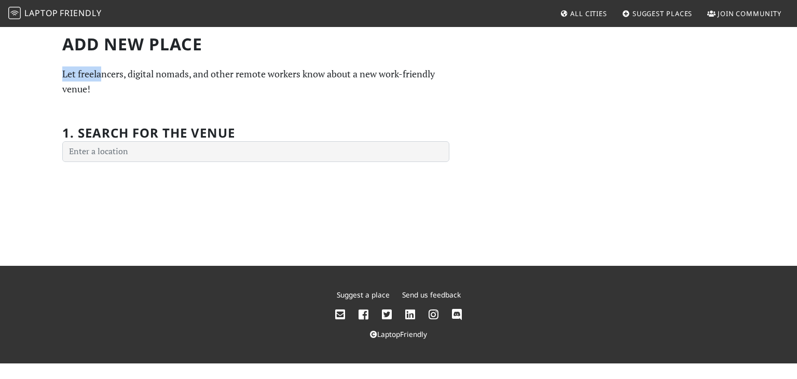
click at [104, 75] on div "Add new Place Let freelancers, digital nomads, and other remote workers know ab…" at bounding box center [255, 98] width 399 height 128
drag, startPoint x: 209, startPoint y: 76, endPoint x: 311, endPoint y: 75, distance: 102.7
click at [311, 75] on p "Let freelancers, digital nomads, and other remote workers know about a new work…" at bounding box center [255, 81] width 387 height 30
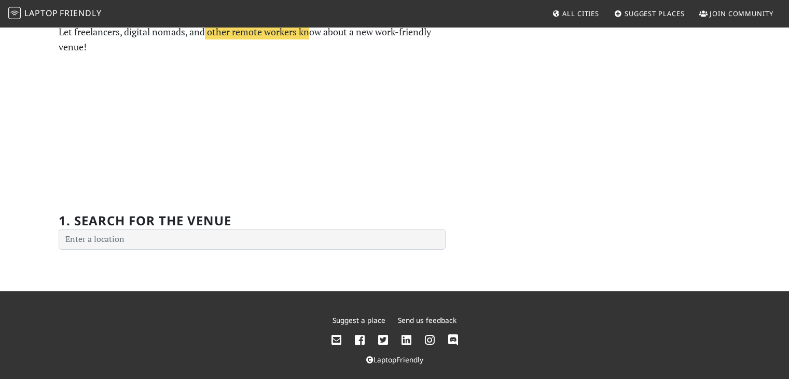
scroll to position [52, 0]
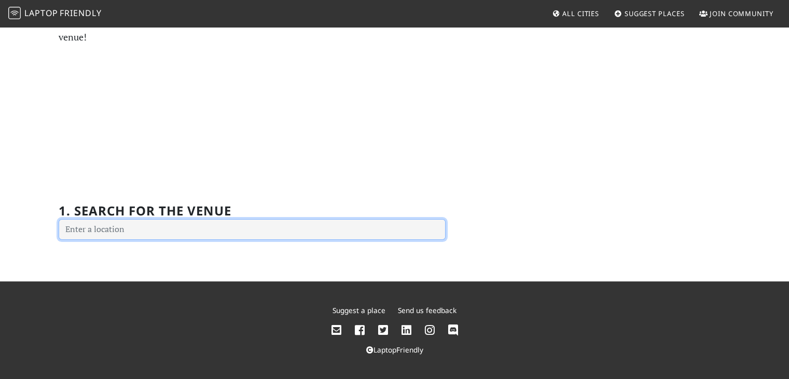
click at [156, 233] on input "text" at bounding box center [252, 229] width 387 height 21
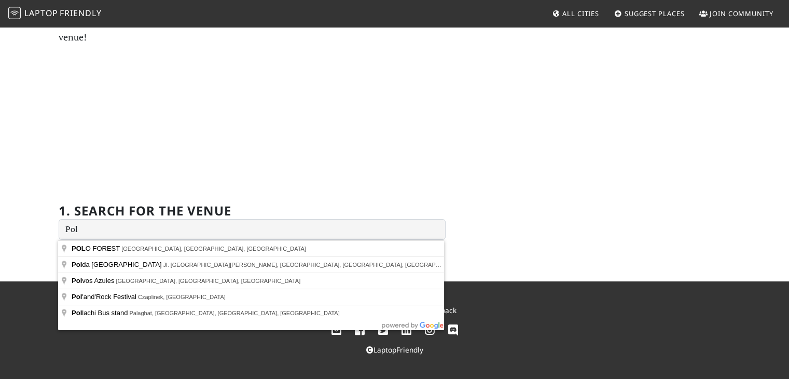
type input "Polda Metro Jaya, Jl. Jenderal Sudirman, Senayan, South Jakarta City, Jakarta, …"
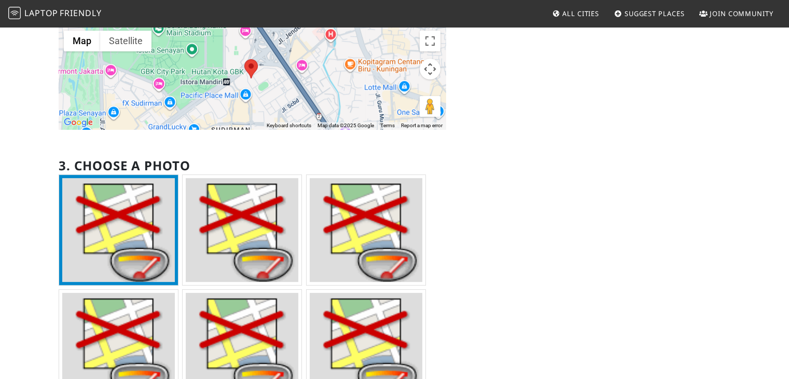
scroll to position [526, 0]
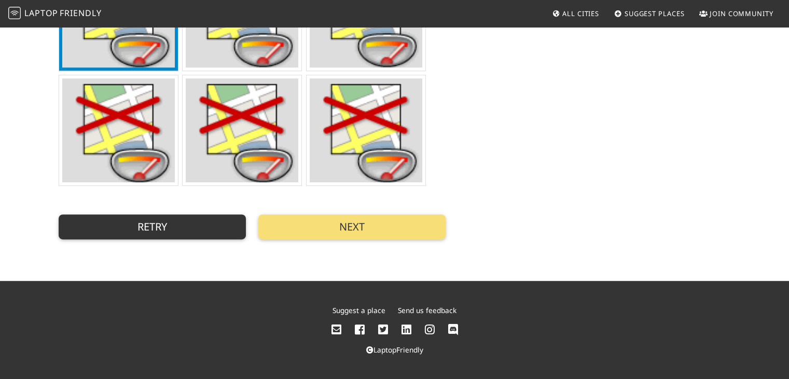
click at [160, 235] on button "Retry" at bounding box center [152, 226] width 187 height 25
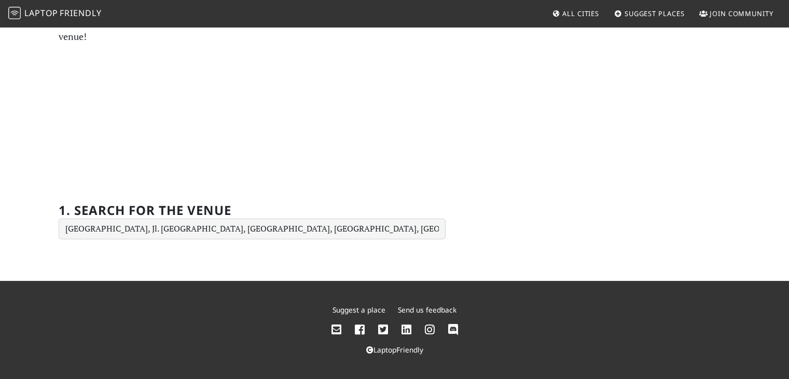
scroll to position [52, 0]
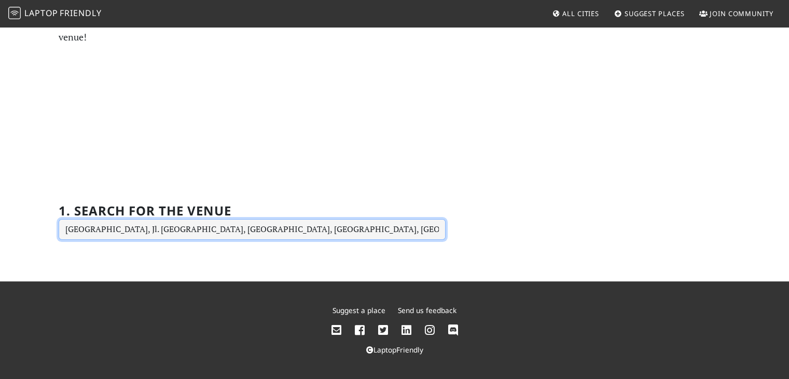
click at [145, 230] on input "Polda Metro Jaya, Jl. Jenderal Sudirman, Senayan, South Jakarta City, Jakarta, …" at bounding box center [252, 229] width 387 height 21
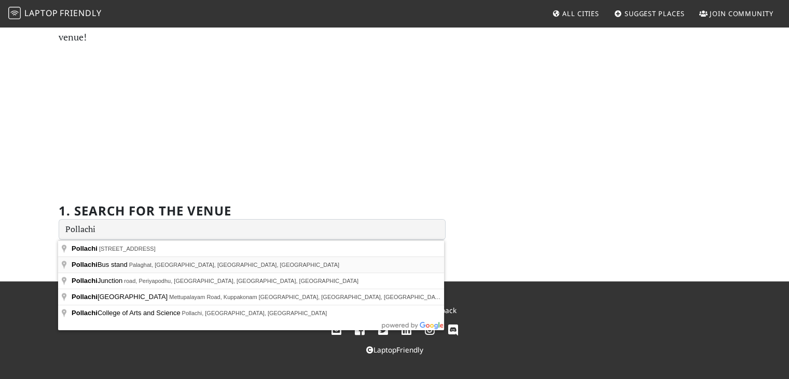
type input "Pollachi Bus stand, Palaghat, Pollachi, Tamil Nadu, India"
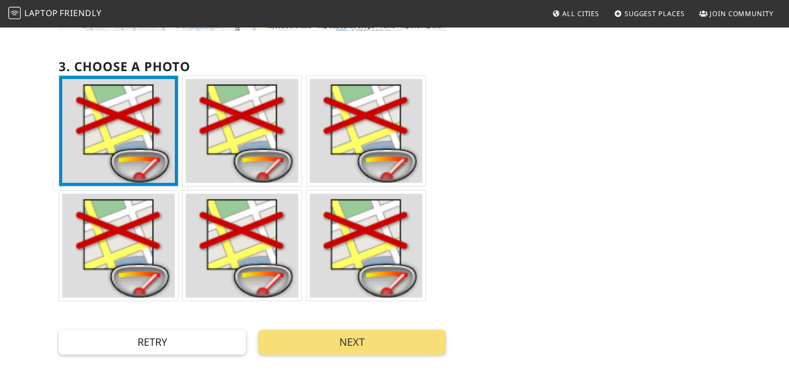
scroll to position [415, 0]
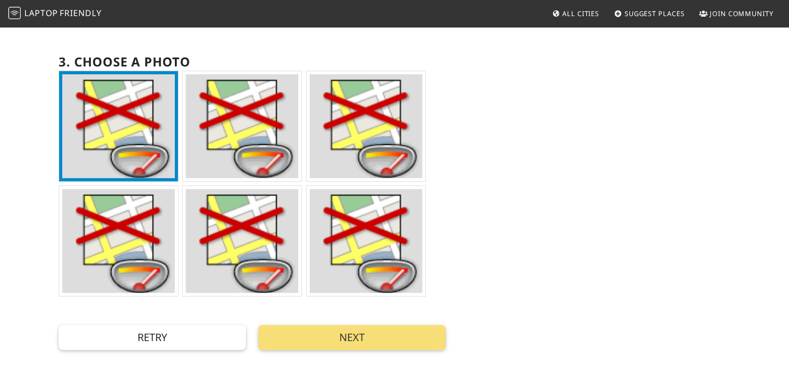
click at [127, 173] on img at bounding box center [118, 126] width 113 height 104
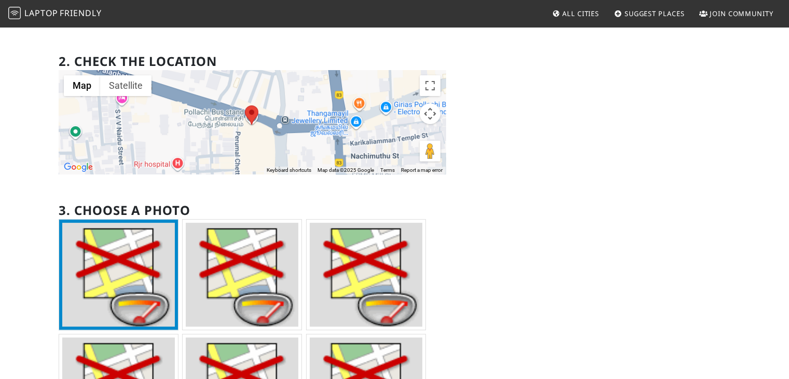
scroll to position [266, 0]
click at [249, 250] on img at bounding box center [242, 275] width 113 height 104
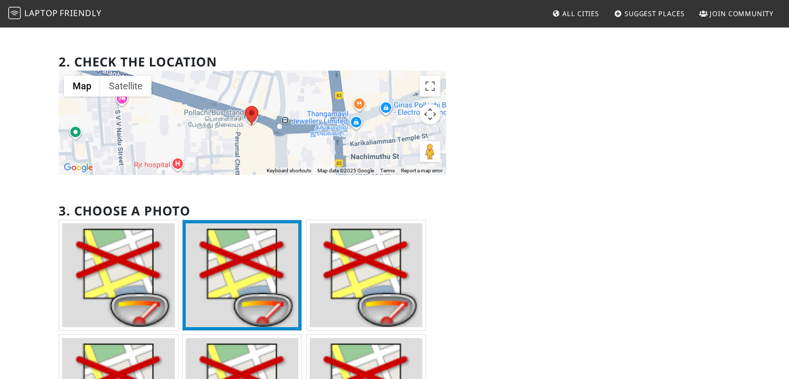
click at [360, 258] on img at bounding box center [366, 275] width 113 height 104
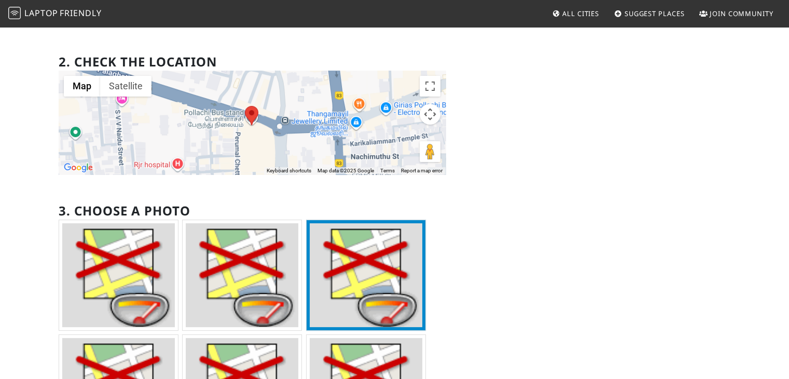
click at [360, 258] on img at bounding box center [366, 275] width 113 height 104
click at [349, 281] on img at bounding box center [366, 275] width 113 height 104
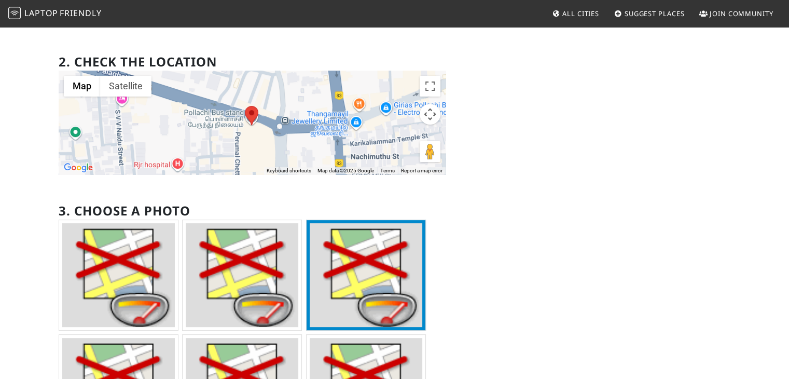
click at [349, 281] on img at bounding box center [366, 275] width 113 height 104
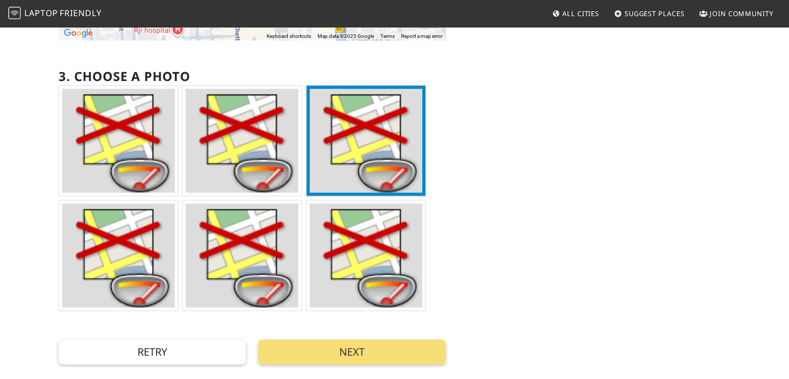
scroll to position [422, 0]
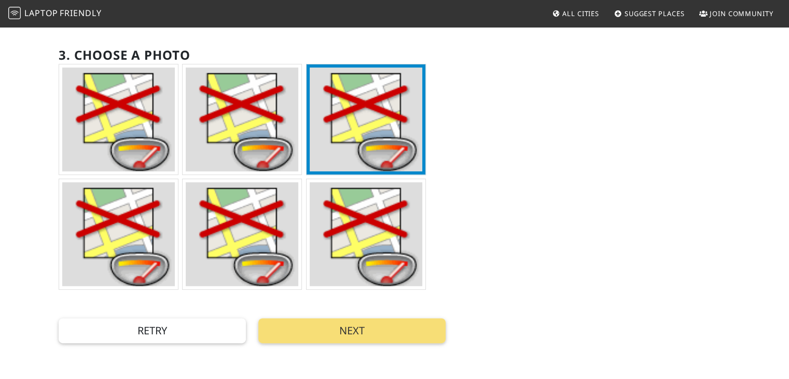
click at [270, 252] on img at bounding box center [242, 234] width 113 height 104
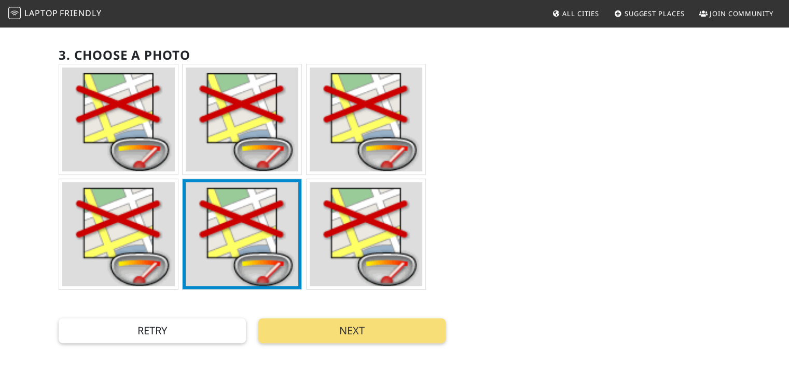
click at [270, 253] on img at bounding box center [242, 234] width 113 height 104
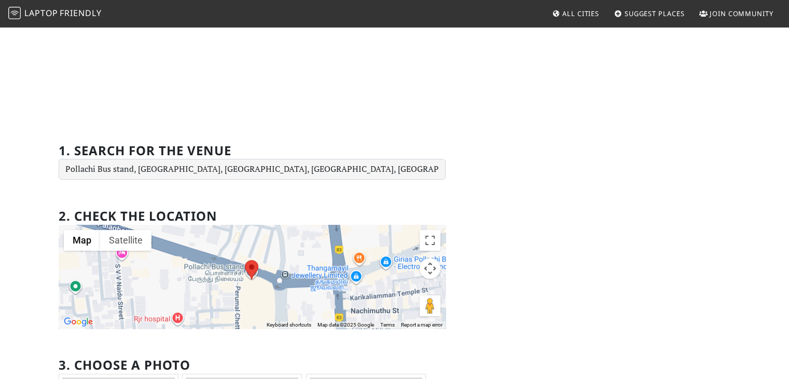
scroll to position [111, 0]
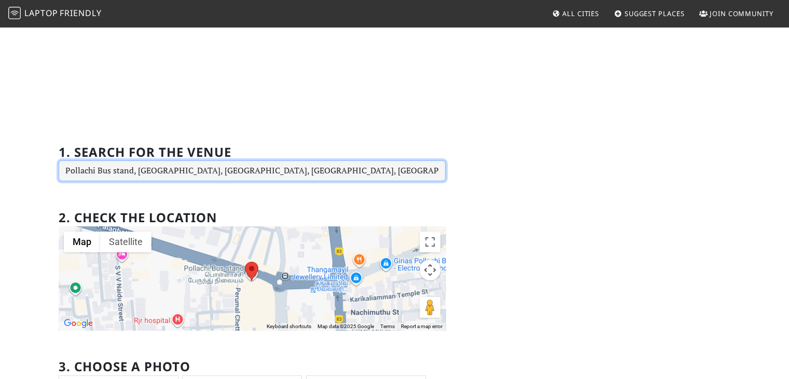
click at [408, 172] on input "Pollachi Bus stand, Palaghat, Pollachi, Tamil Nadu, India" at bounding box center [252, 170] width 387 height 21
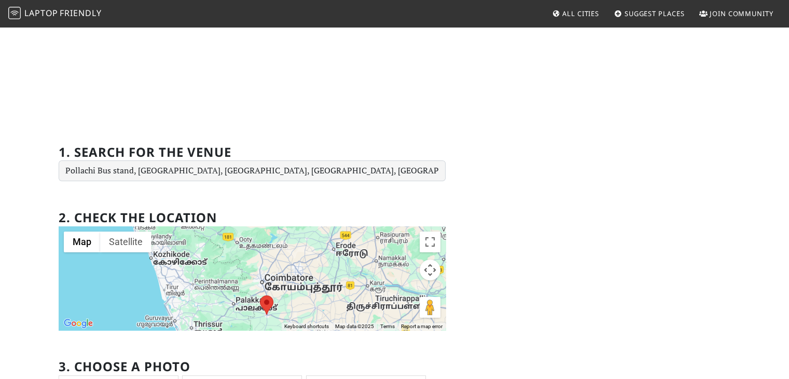
drag, startPoint x: 366, startPoint y: 301, endPoint x: 268, endPoint y: 311, distance: 98.6
click at [268, 311] on img at bounding box center [266, 304] width 13 height 19
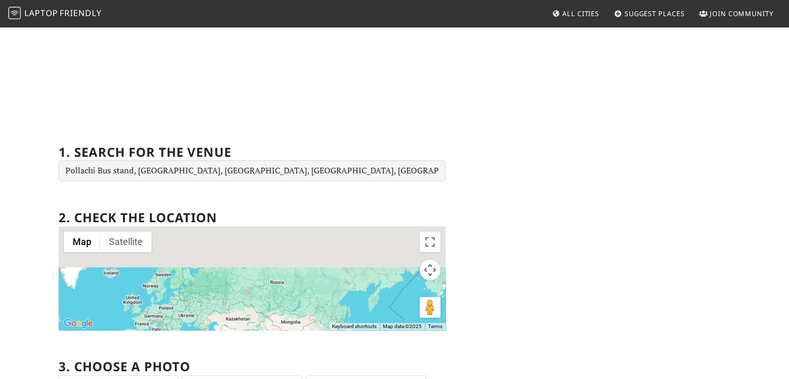
drag, startPoint x: 174, startPoint y: 254, endPoint x: 235, endPoint y: 333, distance: 99.6
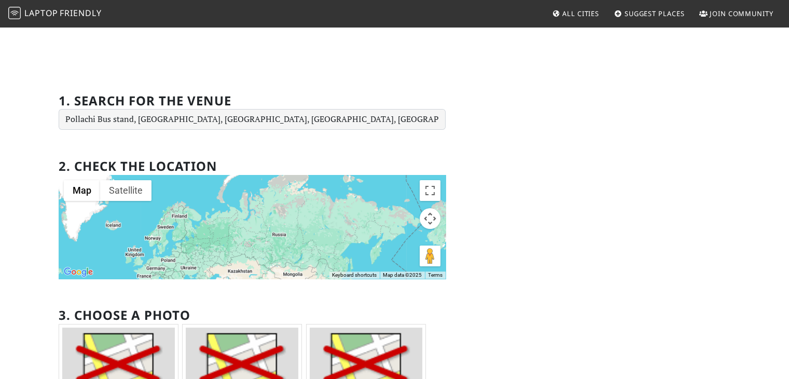
scroll to position [208, 0]
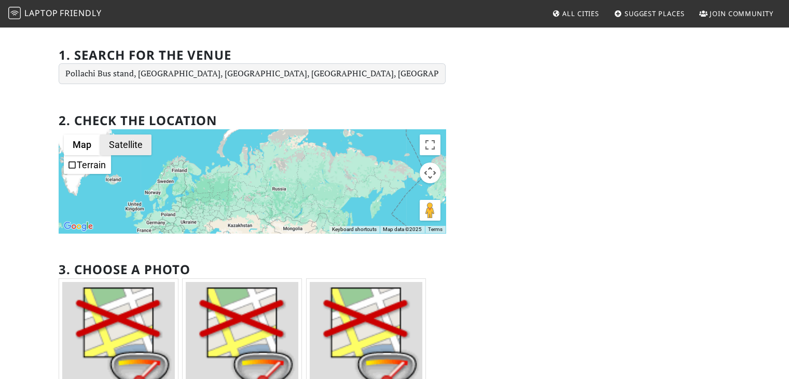
click at [110, 143] on button "Satellite" at bounding box center [125, 144] width 51 height 21
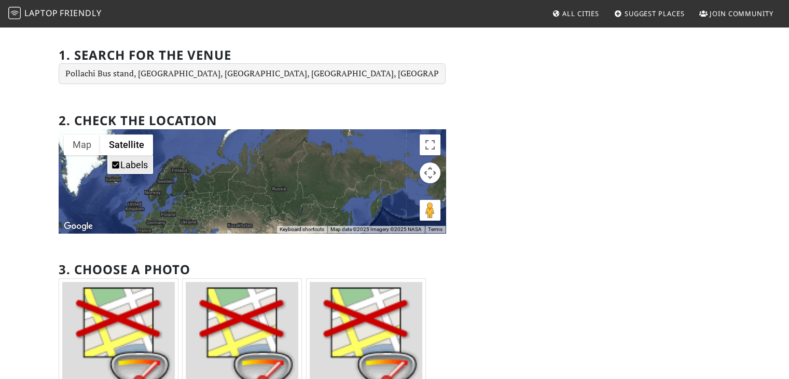
click at [115, 163] on span "Labels" at bounding box center [115, 164] width 9 height 9
click at [123, 163] on label "Labels" at bounding box center [133, 164] width 27 height 11
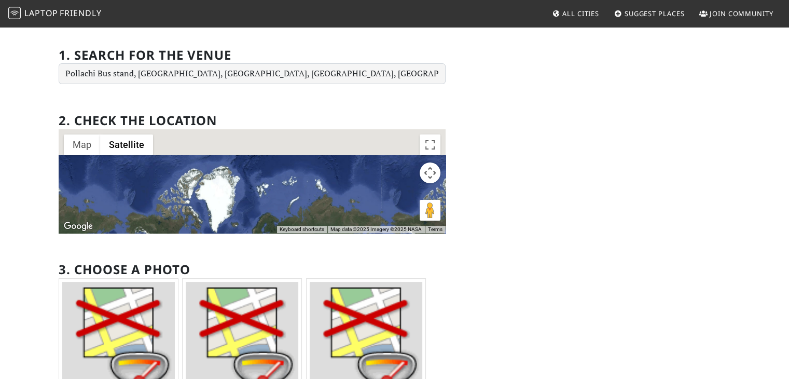
drag, startPoint x: 243, startPoint y: 210, endPoint x: 282, endPoint y: 243, distance: 50.8
click at [282, 243] on section "2. Check the location ← Move left → Move right ↑ Move up ↓ Move down + Zoom in …" at bounding box center [252, 304] width 387 height 407
drag, startPoint x: 282, startPoint y: 243, endPoint x: 348, endPoint y: 210, distance: 73.6
click at [348, 210] on section "2. Check the location ← Move left → Move right ↑ Move up ↓ Move down + Zoom in …" at bounding box center [252, 304] width 387 height 407
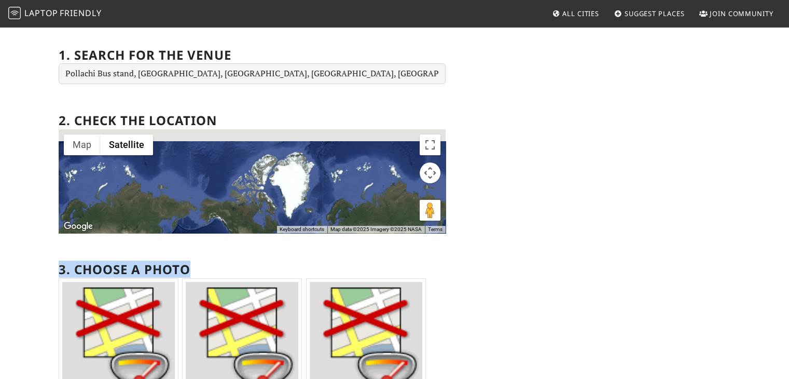
drag, startPoint x: 347, startPoint y: 198, endPoint x: 153, endPoint y: 162, distance: 197.4
click at [152, 163] on div at bounding box center [252, 181] width 387 height 104
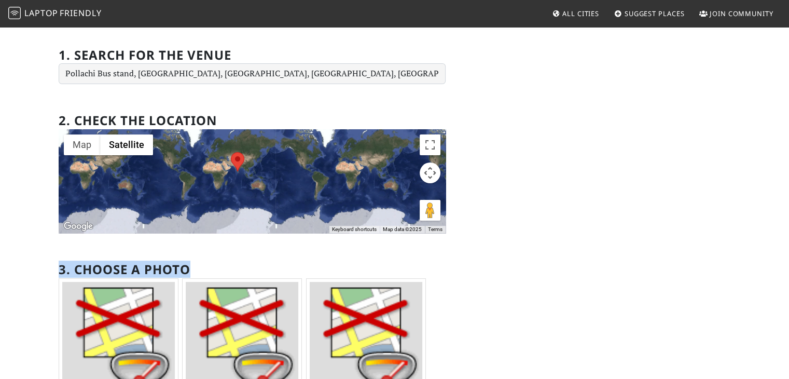
drag, startPoint x: 153, startPoint y: 162, endPoint x: 263, endPoint y: 129, distance: 114.9
click at [258, 136] on div at bounding box center [252, 181] width 387 height 104
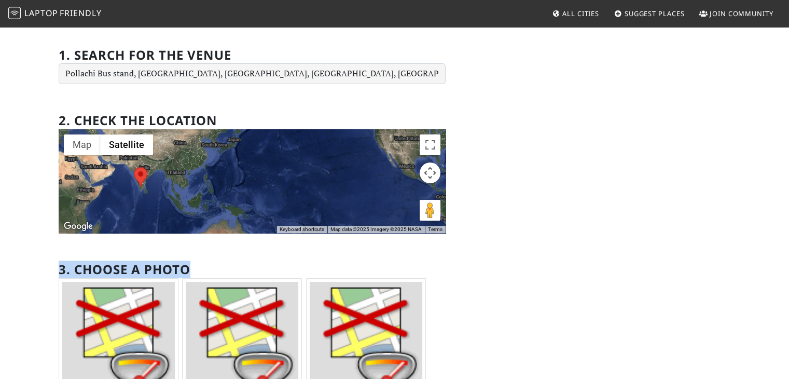
drag, startPoint x: 104, startPoint y: 170, endPoint x: 222, endPoint y: 220, distance: 128.3
click at [222, 220] on div at bounding box center [252, 181] width 387 height 104
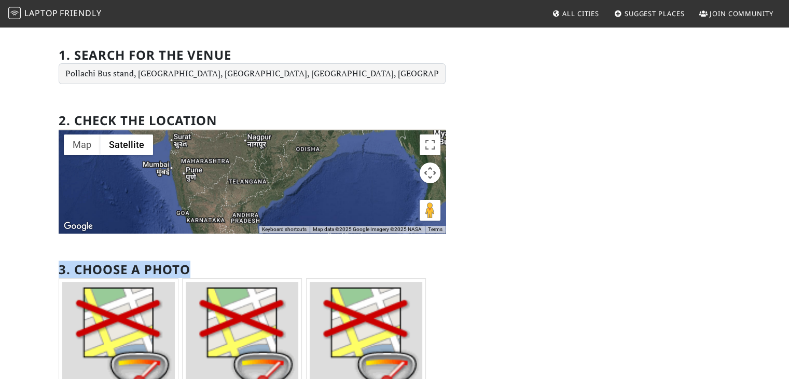
drag, startPoint x: 166, startPoint y: 203, endPoint x: 254, endPoint y: 241, distance: 96.7
click at [251, 260] on section "2. Check the location ← Move left → Move right ↑ Move up ↓ Move down + Zoom in …" at bounding box center [252, 304] width 387 height 407
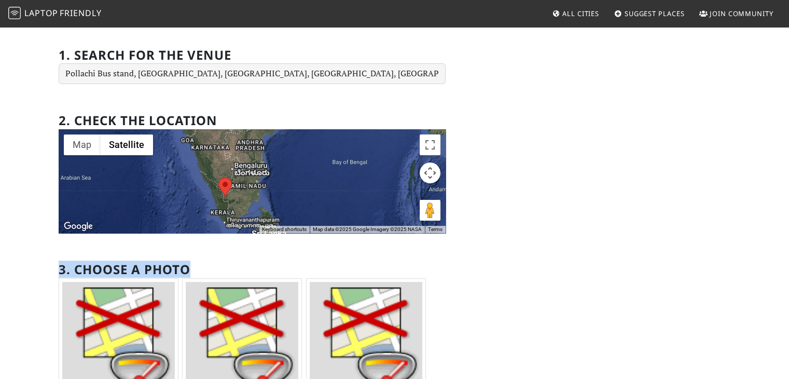
drag, startPoint x: 257, startPoint y: 225, endPoint x: 261, endPoint y: 211, distance: 14.6
click at [261, 211] on div at bounding box center [252, 181] width 387 height 104
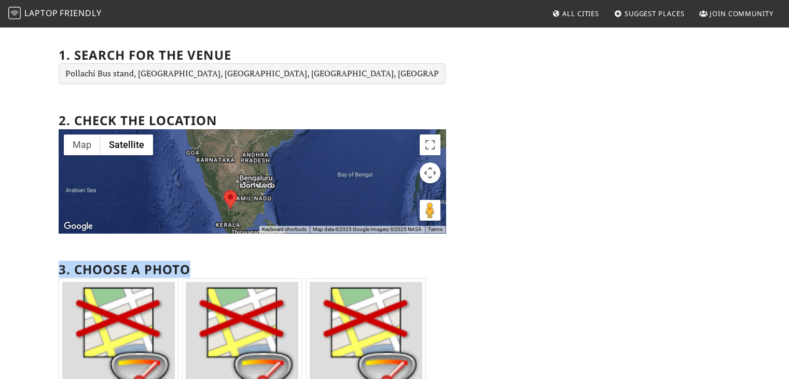
drag, startPoint x: 261, startPoint y: 211, endPoint x: 267, endPoint y: 232, distance: 21.5
click at [267, 232] on div "Map Terrain Satellite Labels Keyboard shortcuts Map Data Map data ©2025 Google …" at bounding box center [252, 181] width 387 height 104
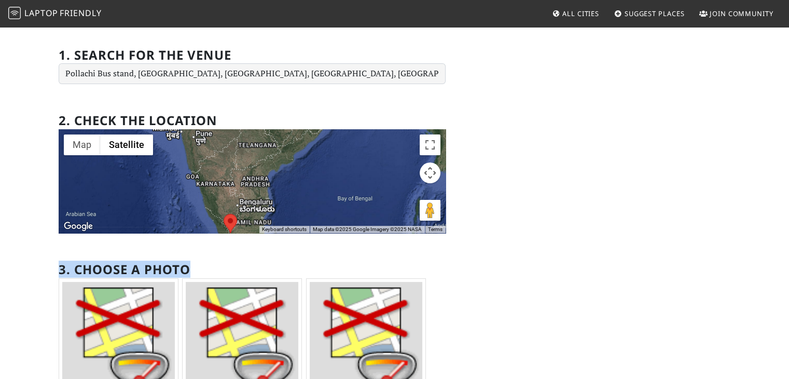
drag, startPoint x: 264, startPoint y: 221, endPoint x: 263, endPoint y: 242, distance: 21.3
click at [263, 242] on section "2. Check the location ← Move left → Move right ↑ Move up ↓ Move down + Zoom in …" at bounding box center [252, 304] width 387 height 407
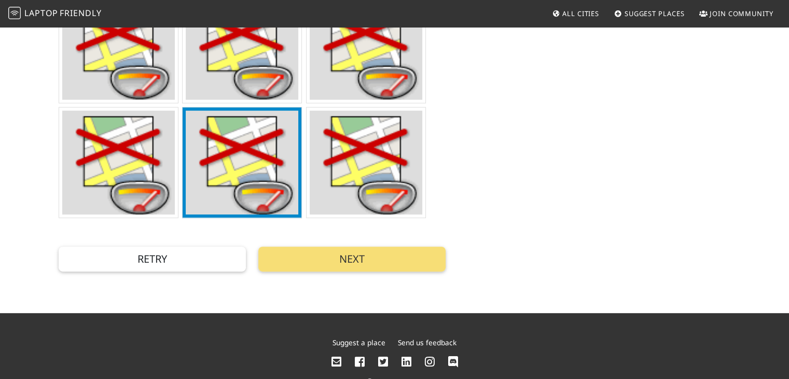
scroll to position [507, 0]
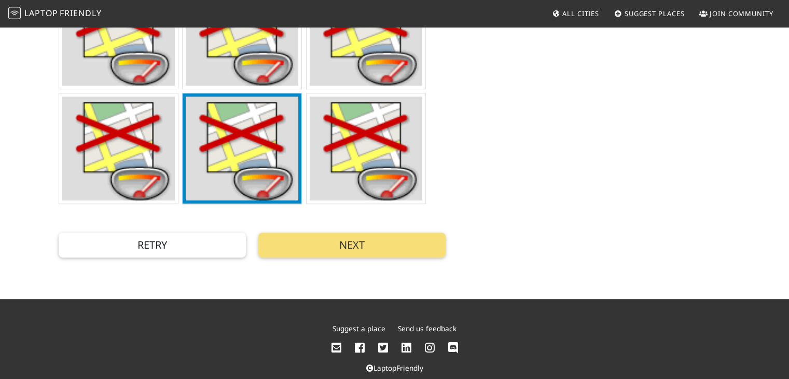
drag, startPoint x: 269, startPoint y: 194, endPoint x: 463, endPoint y: 192, distance: 193.5
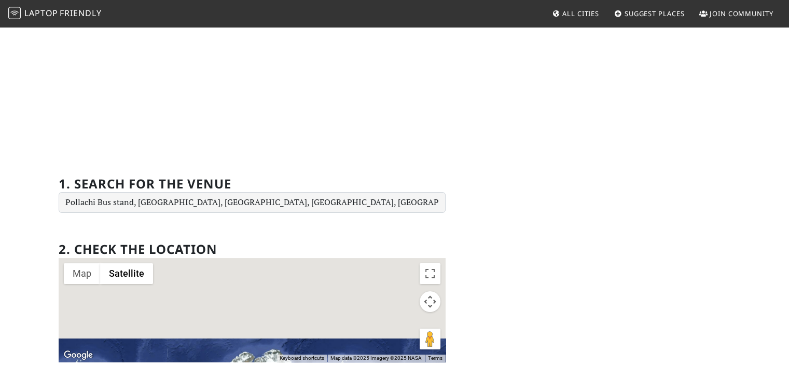
scroll to position [156, 0]
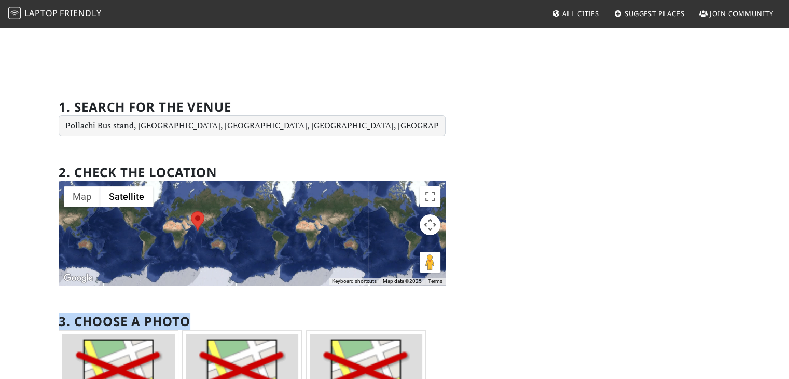
drag, startPoint x: 294, startPoint y: 274, endPoint x: 299, endPoint y: 183, distance: 91.4
click at [299, 183] on div at bounding box center [252, 233] width 387 height 104
drag, startPoint x: 251, startPoint y: 234, endPoint x: 296, endPoint y: 229, distance: 45.4
click at [288, 230] on div at bounding box center [252, 233] width 387 height 104
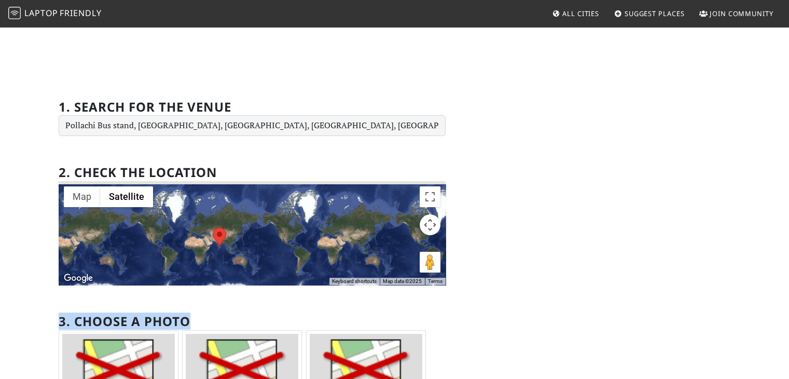
click at [317, 222] on div at bounding box center [252, 233] width 387 height 104
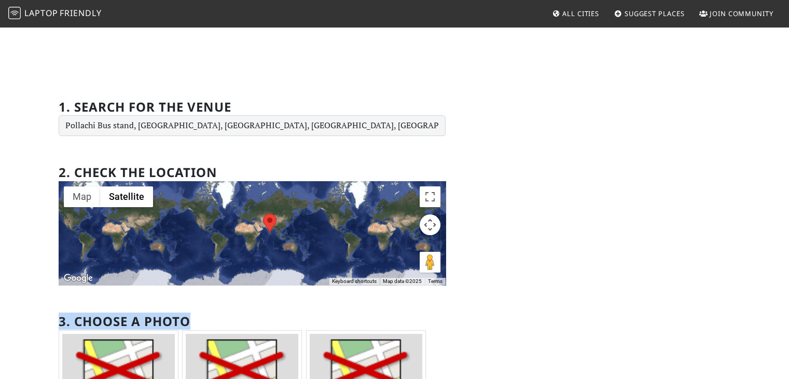
drag, startPoint x: 268, startPoint y: 232, endPoint x: 452, endPoint y: 218, distance: 184.2
click at [452, 218] on div "Add new Place Let freelancers, digital nomads, and other remote workers know ab…" at bounding box center [394, 244] width 685 height 731
drag, startPoint x: 411, startPoint y: 223, endPoint x: 273, endPoint y: 225, distance: 137.5
click at [274, 225] on div "Add new Place Let freelancers, digital nomads, and other remote workers know ab…" at bounding box center [394, 244] width 685 height 731
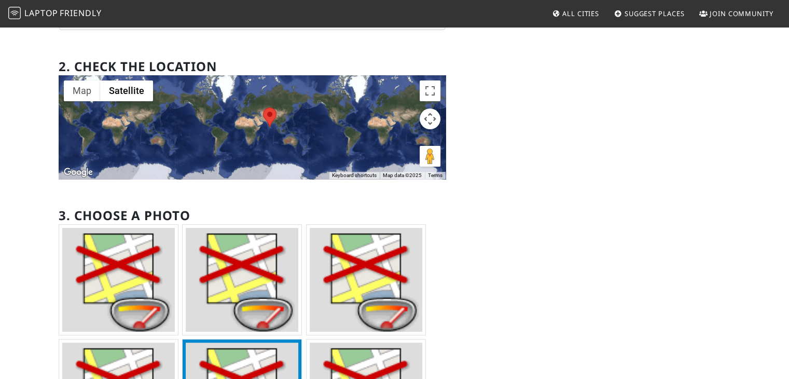
scroll to position [259, 0]
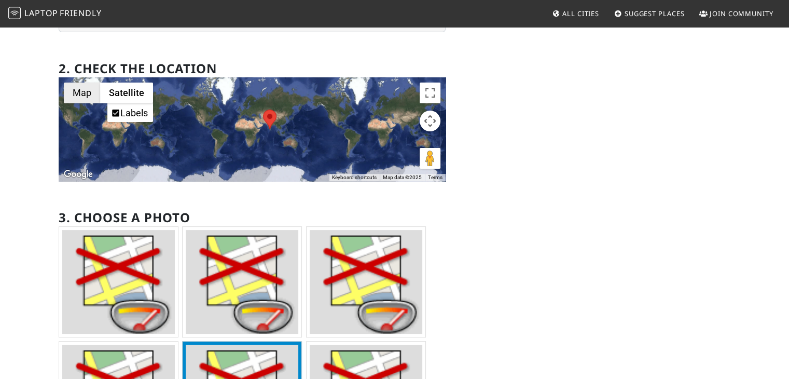
click at [81, 96] on button "Map" at bounding box center [82, 92] width 36 height 21
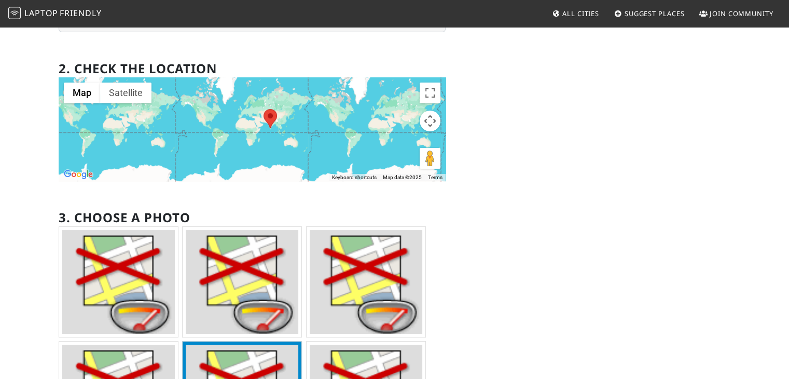
click at [264, 109] on area at bounding box center [264, 109] width 0 height 0
click at [88, 94] on button "Map" at bounding box center [82, 92] width 36 height 21
click at [71, 113] on span "Terrain" at bounding box center [71, 112] width 9 height 9
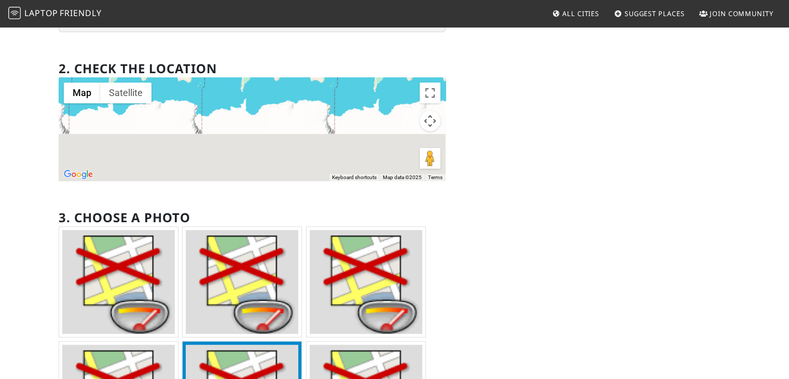
drag, startPoint x: 237, startPoint y: 156, endPoint x: 265, endPoint y: 80, distance: 80.8
click at [265, 80] on div at bounding box center [252, 129] width 387 height 104
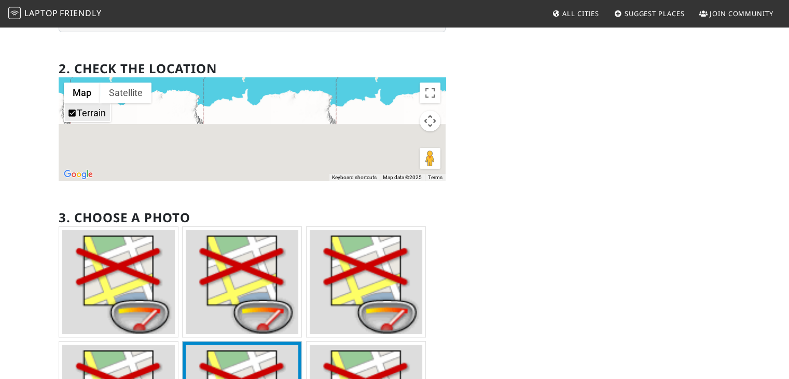
click at [85, 118] on label "Terrain" at bounding box center [91, 112] width 29 height 11
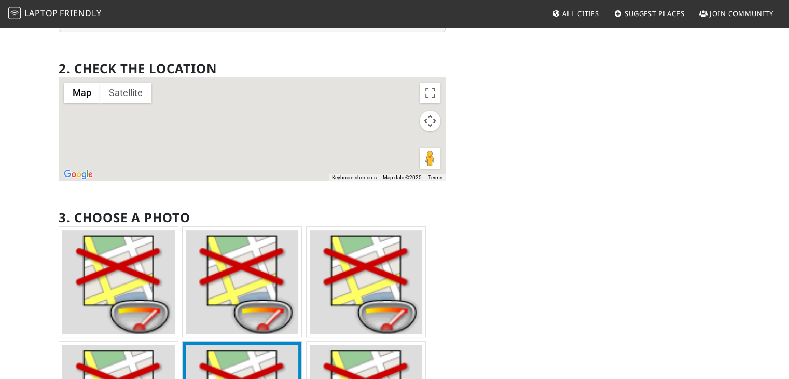
drag, startPoint x: 292, startPoint y: 113, endPoint x: 282, endPoint y: 295, distance: 182.9
click at [292, 308] on section "2. Check the location ← Move left → Move right ↑ Move up ↓ Move down + Zoom in …" at bounding box center [252, 252] width 387 height 407
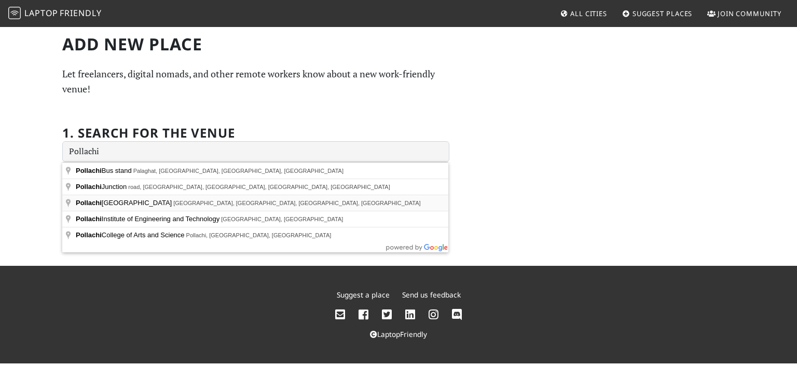
type input "[GEOGRAPHIC_DATA], [GEOGRAPHIC_DATA], [GEOGRAPHIC_DATA], [GEOGRAPHIC_DATA], [GE…"
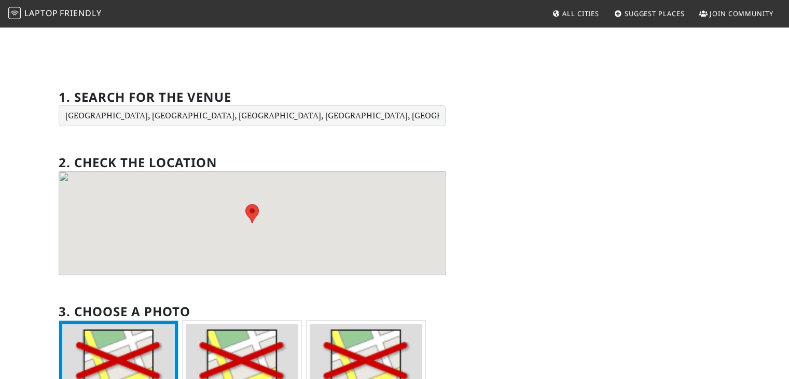
scroll to position [156, 0]
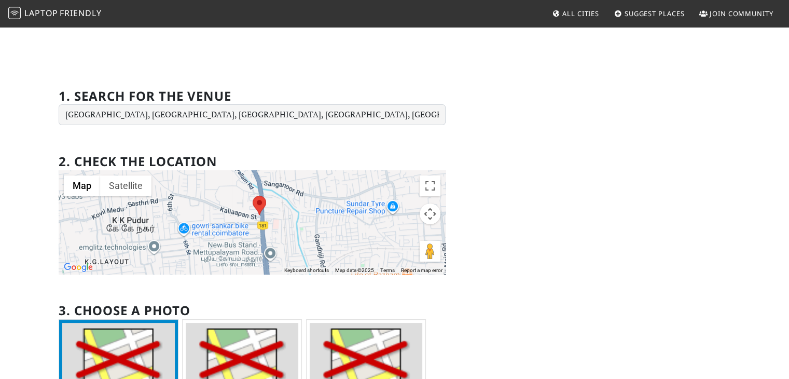
click at [253, 196] on area at bounding box center [253, 196] width 0 height 0
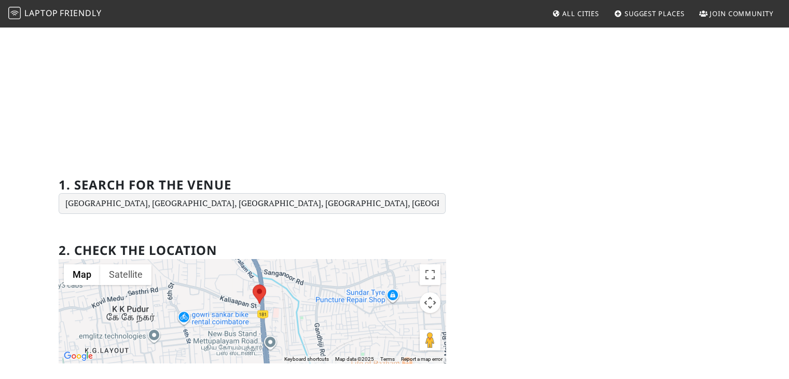
scroll to position [104, 0]
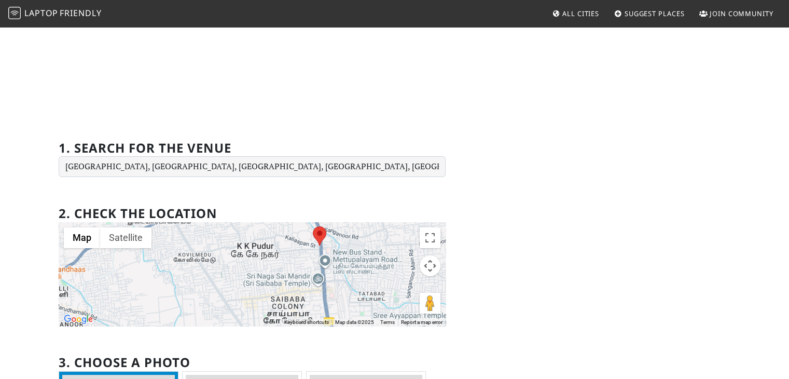
click at [313, 226] on area at bounding box center [313, 226] width 0 height 0
drag, startPoint x: 436, startPoint y: 238, endPoint x: 436, endPoint y: 282, distance: 44.6
click at [436, 238] on button "Toggle fullscreen view" at bounding box center [430, 237] width 21 height 21
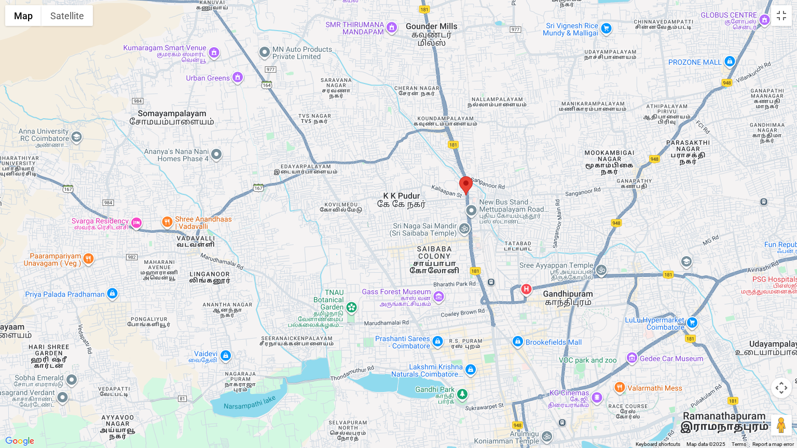
click at [783, 378] on button "Map camera controls" at bounding box center [781, 388] width 21 height 21
click at [784, 378] on button "Drag Pegman onto the map to open Street View" at bounding box center [781, 425] width 21 height 21
click at [776, 378] on button "Drag Pegman onto the map to open Street View" at bounding box center [781, 425] width 21 height 21
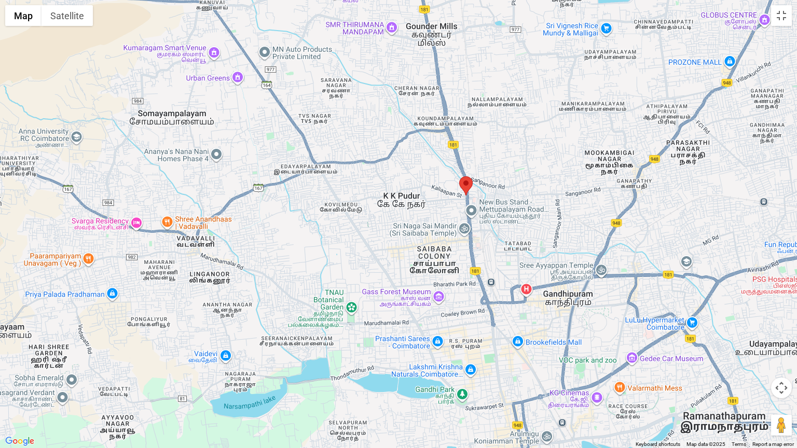
click at [776, 378] on button "Drag Pegman onto the map to open Street View" at bounding box center [781, 425] width 21 height 21
click at [775, 378] on button "Drag Pegman onto the map to open Street View" at bounding box center [781, 425] width 21 height 21
click at [788, 378] on button "Drag Pegman onto the map to open Street View" at bounding box center [781, 425] width 21 height 21
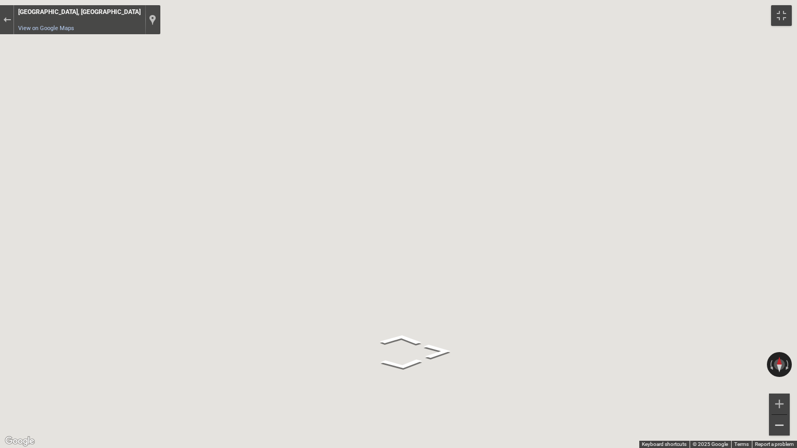
drag, startPoint x: 788, startPoint y: 422, endPoint x: 782, endPoint y: 429, distance: 9.2
click at [782, 378] on div "← Move left → Move right ↑ Move up ↓ Move down + Zoom in - Zoom out Home Jump l…" at bounding box center [398, 224] width 797 height 448
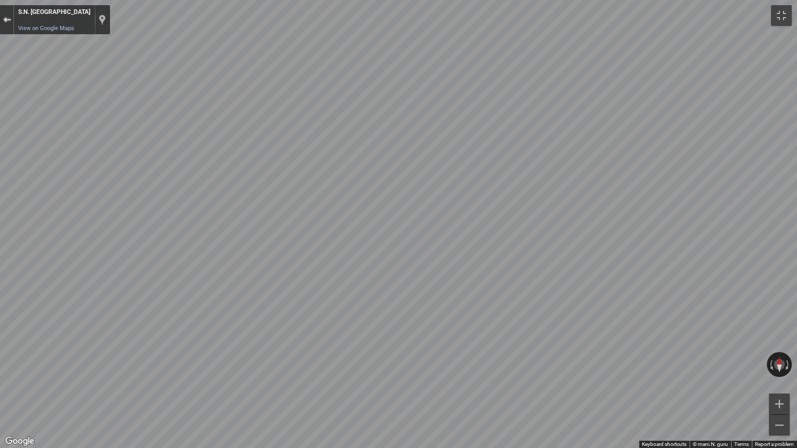
click at [0, 23] on button "Exit the Street View" at bounding box center [6, 20] width 13 height 14
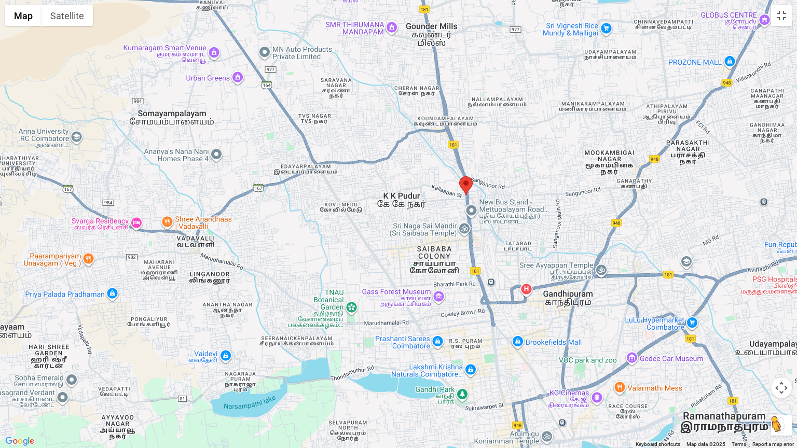
click at [786, 378] on button "Drag Pegman onto the map to open Street View" at bounding box center [781, 425] width 21 height 21
click at [782, 26] on div "Loading..." at bounding box center [398, 224] width 797 height 448
click at [783, 15] on button "Toggle fullscreen view" at bounding box center [781, 15] width 21 height 21
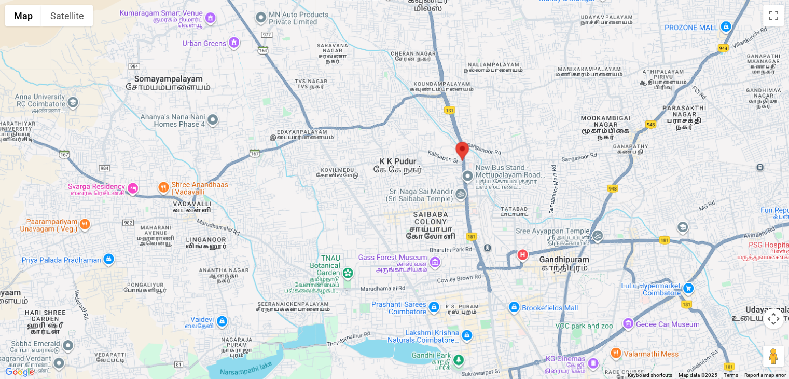
scroll to position [0, 0]
